Goal: Check status: Check status

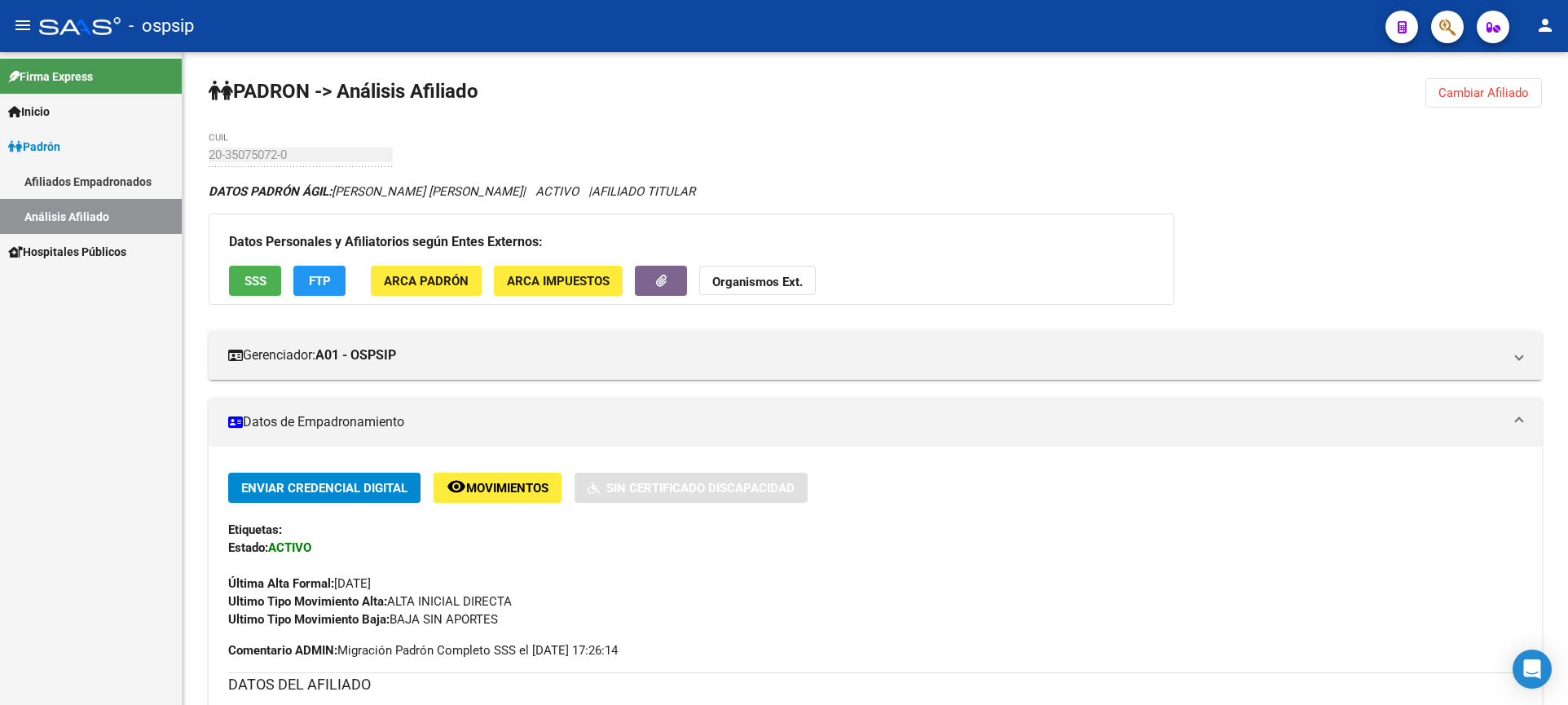
scroll to position [244, 0]
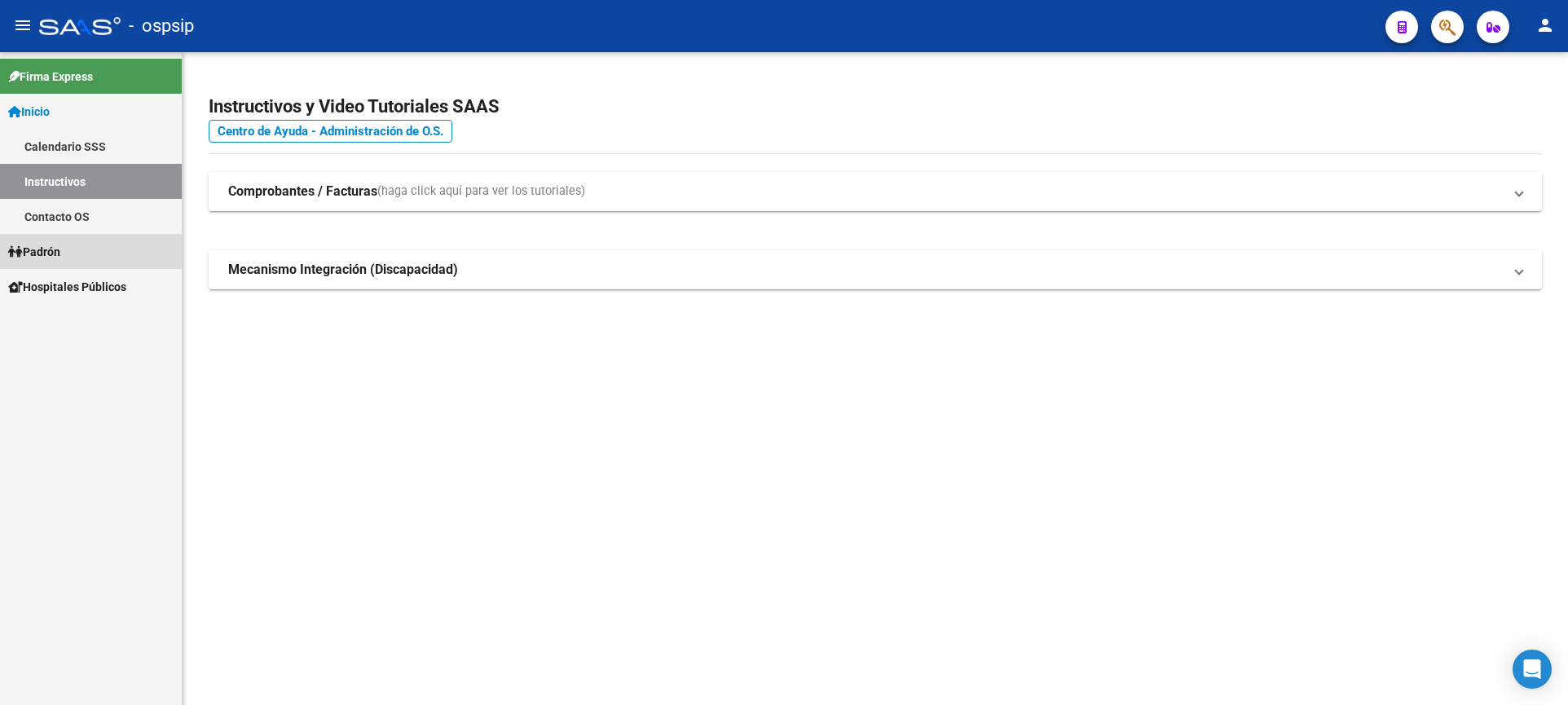
click at [69, 257] on link "Padrón" at bounding box center [91, 251] width 181 height 35
click at [68, 256] on link "Padrón" at bounding box center [91, 251] width 181 height 35
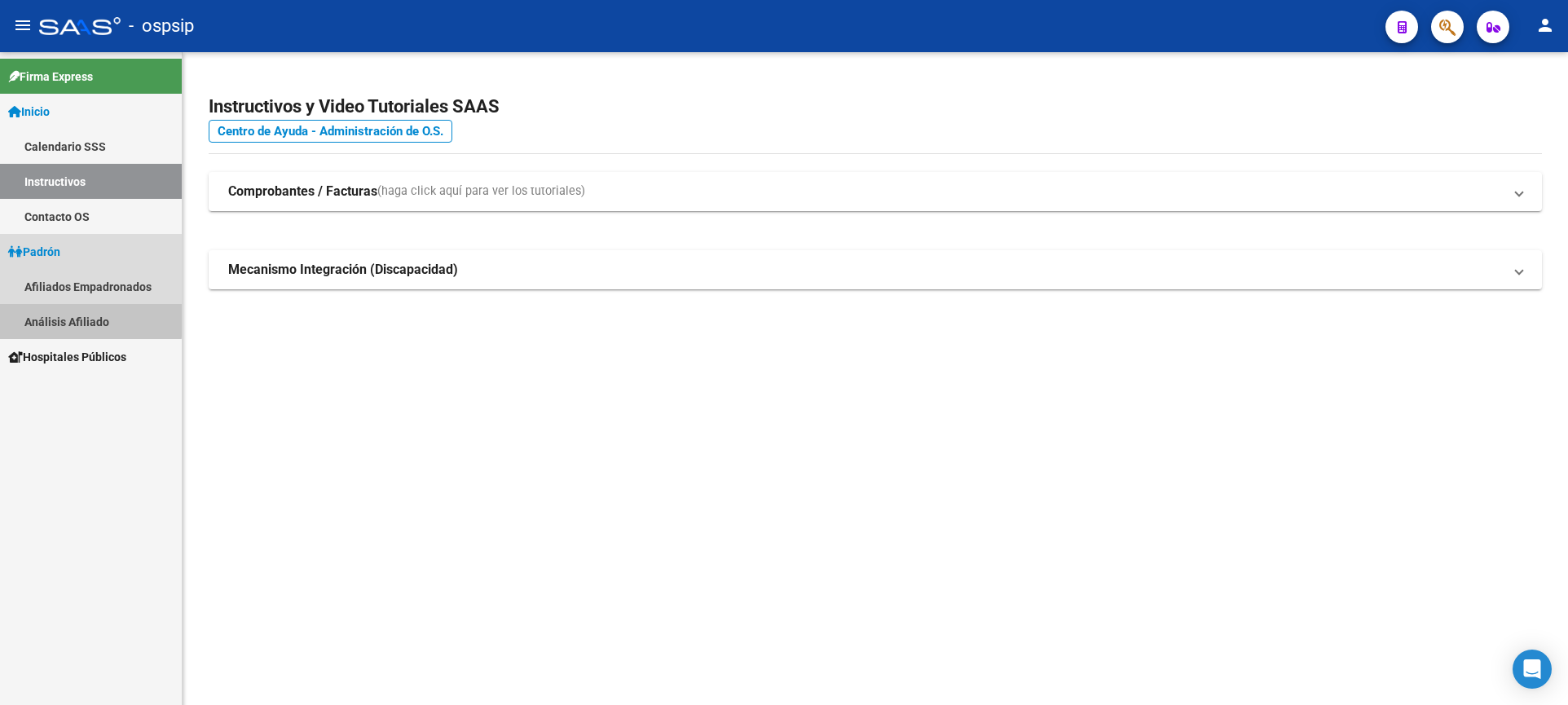
drag, startPoint x: 88, startPoint y: 319, endPoint x: 263, endPoint y: 274, distance: 180.7
click at [86, 319] on link "Análisis Afiliado" at bounding box center [91, 321] width 181 height 35
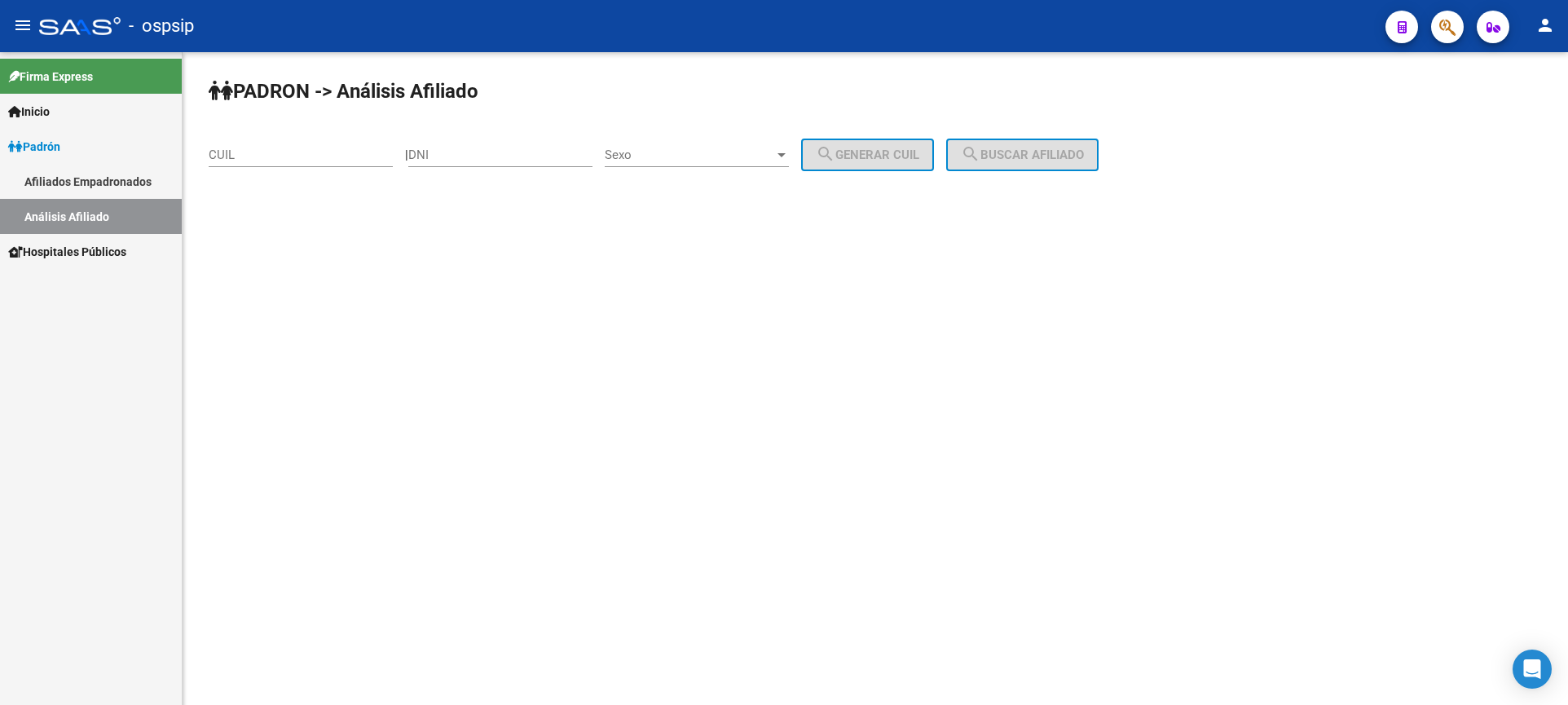
click at [502, 162] on div "DNI" at bounding box center [500, 148] width 184 height 35
type input "24756274"
click at [732, 148] on span "Sexo" at bounding box center [689, 155] width 170 height 14
drag, startPoint x: 722, startPoint y: 158, endPoint x: 722, endPoint y: 149, distance: 9.0
click at [721, 151] on span "Masculino" at bounding box center [714, 155] width 184 height 36
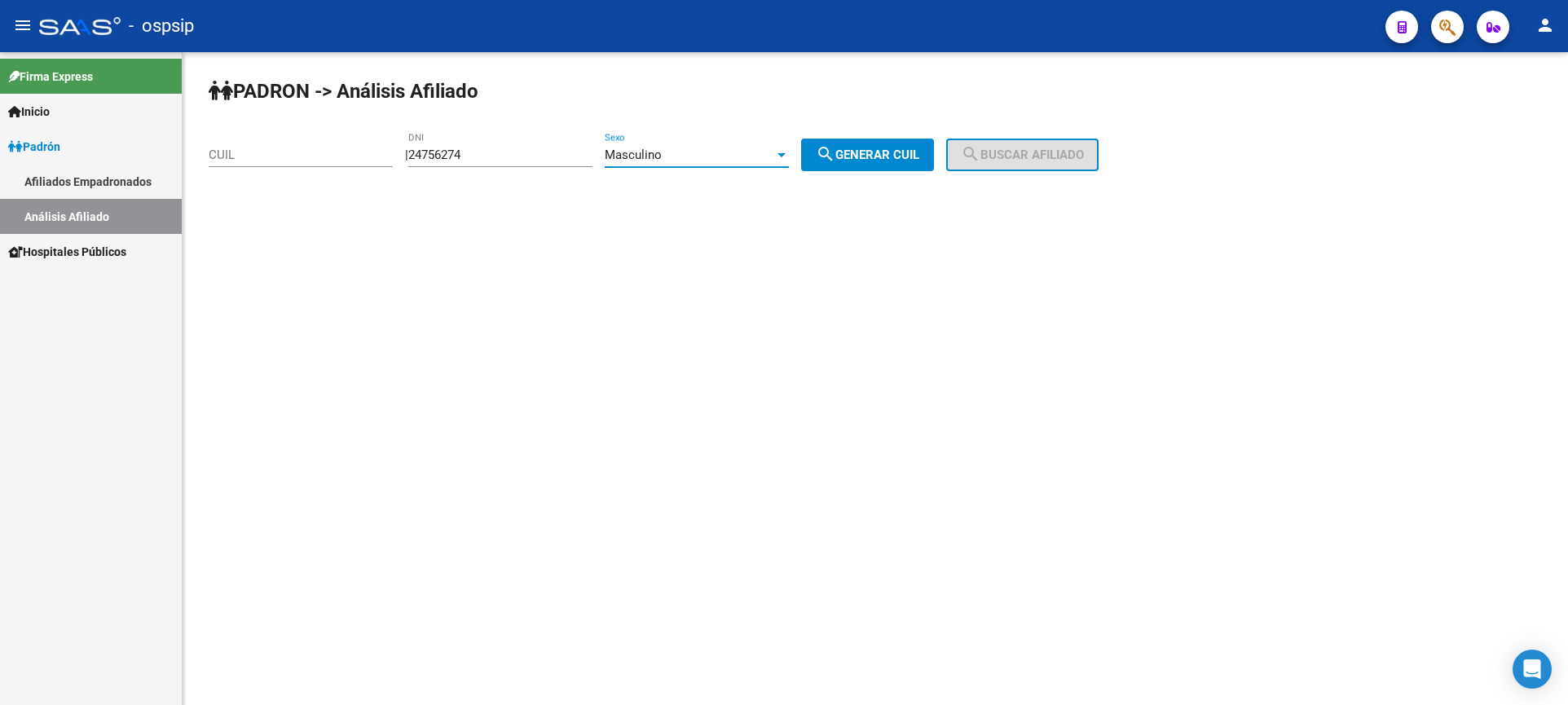
click at [835, 147] on mat-icon "search" at bounding box center [825, 154] width 20 height 20
type input "20-24756274-6"
click at [1028, 154] on button "search Buscar afiliado" at bounding box center [1022, 155] width 152 height 33
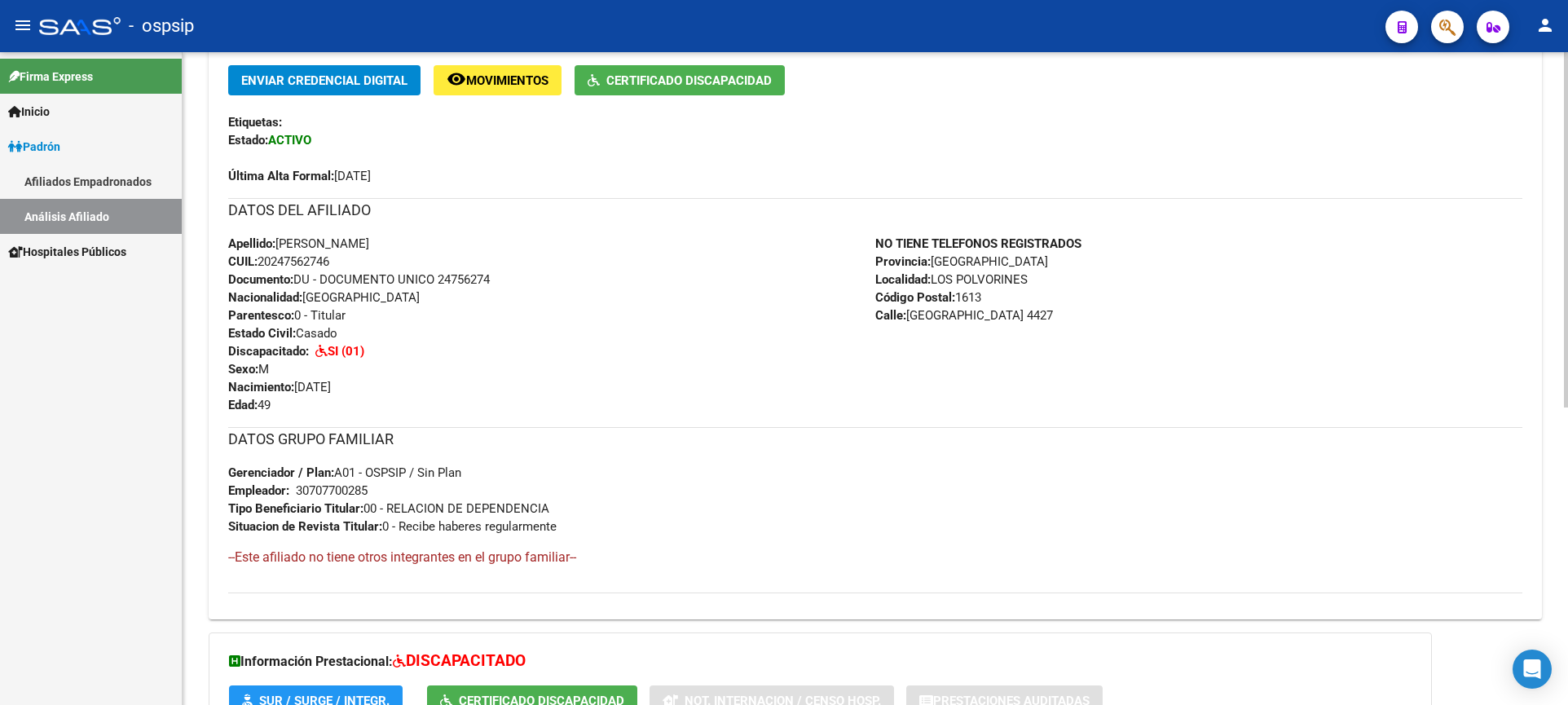
scroll to position [326, 0]
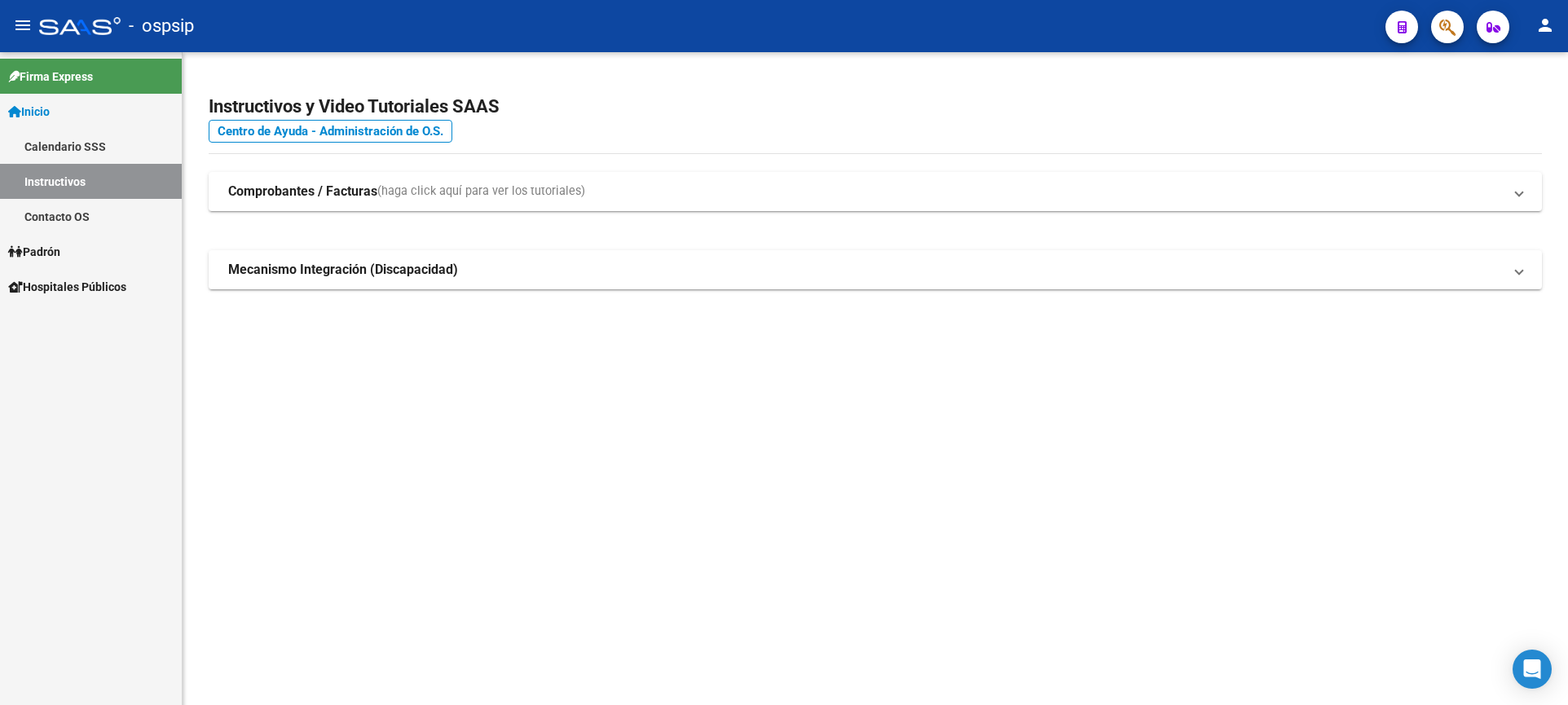
click at [53, 246] on span "Padrón" at bounding box center [34, 252] width 52 height 18
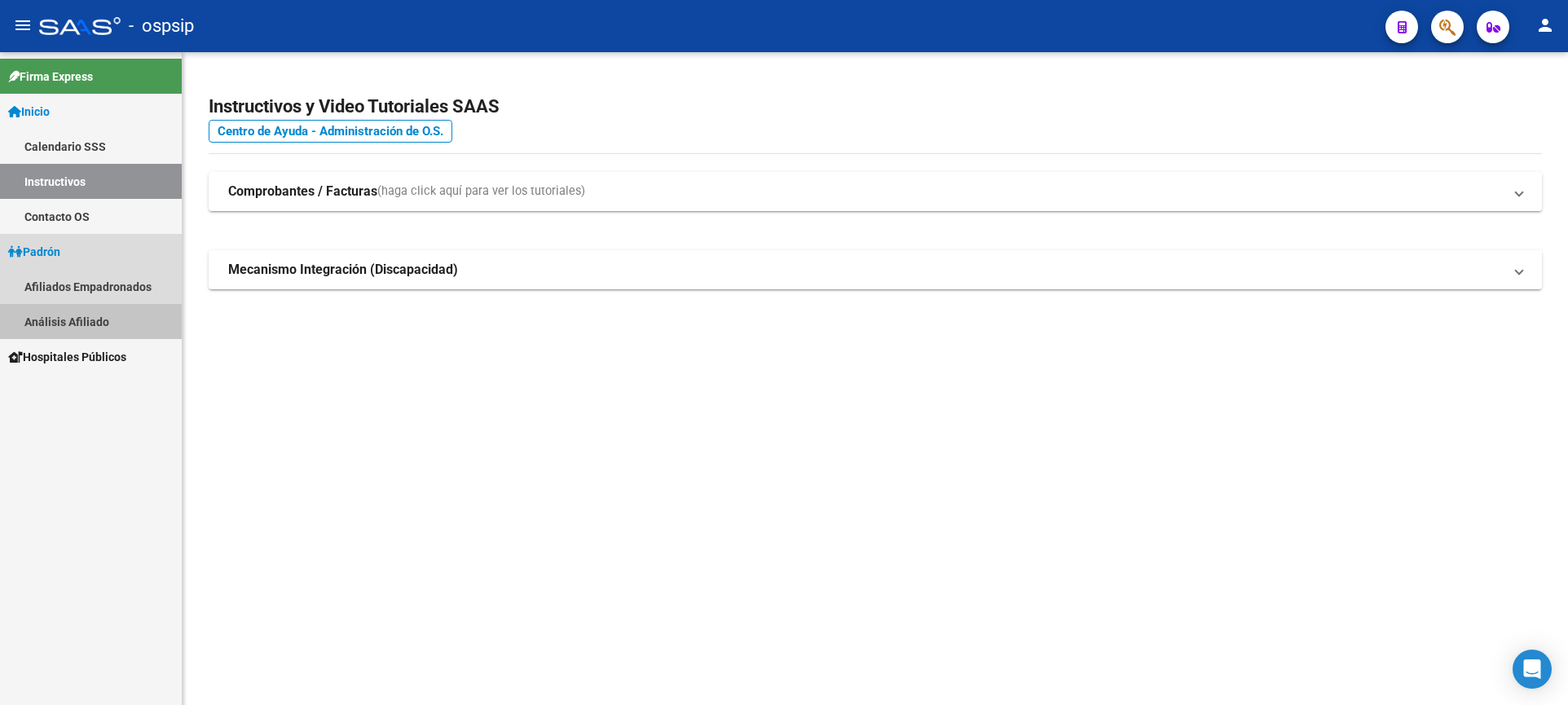
click at [112, 316] on link "Análisis Afiliado" at bounding box center [91, 321] width 181 height 35
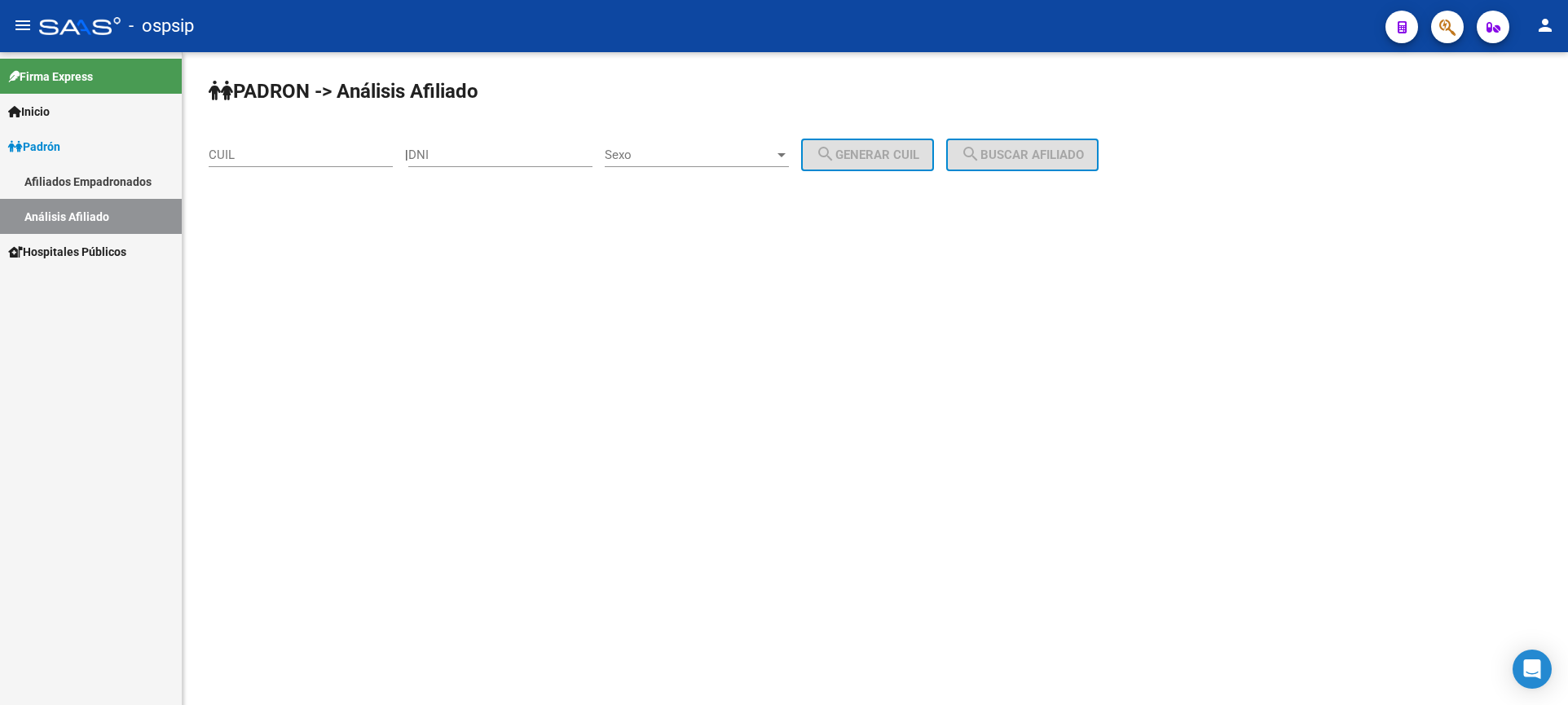
click at [512, 162] on div "DNI" at bounding box center [500, 148] width 184 height 35
